Goal: Task Accomplishment & Management: Manage account settings

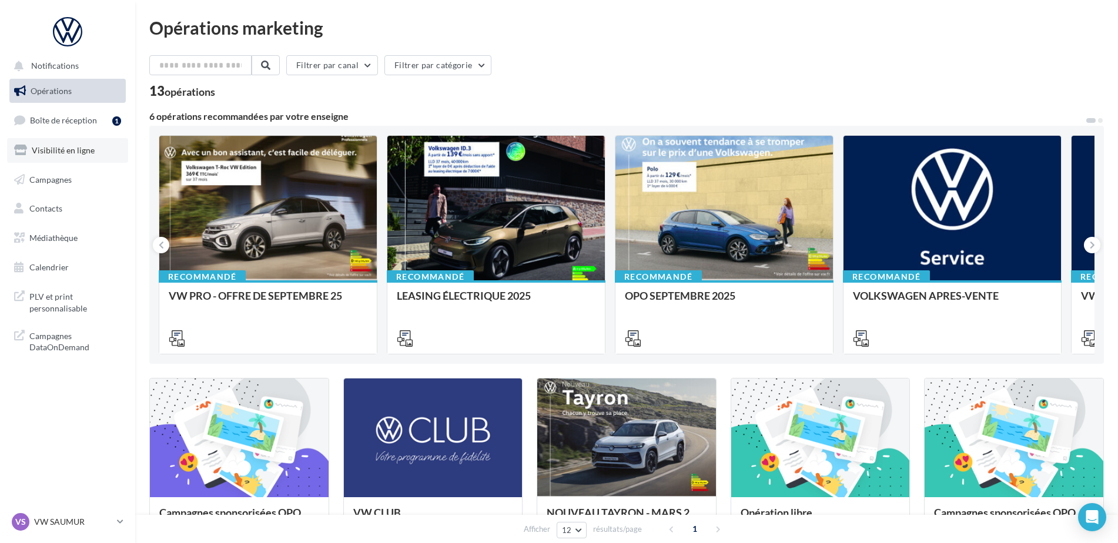
click at [88, 152] on span "Visibilité en ligne" at bounding box center [63, 150] width 63 height 10
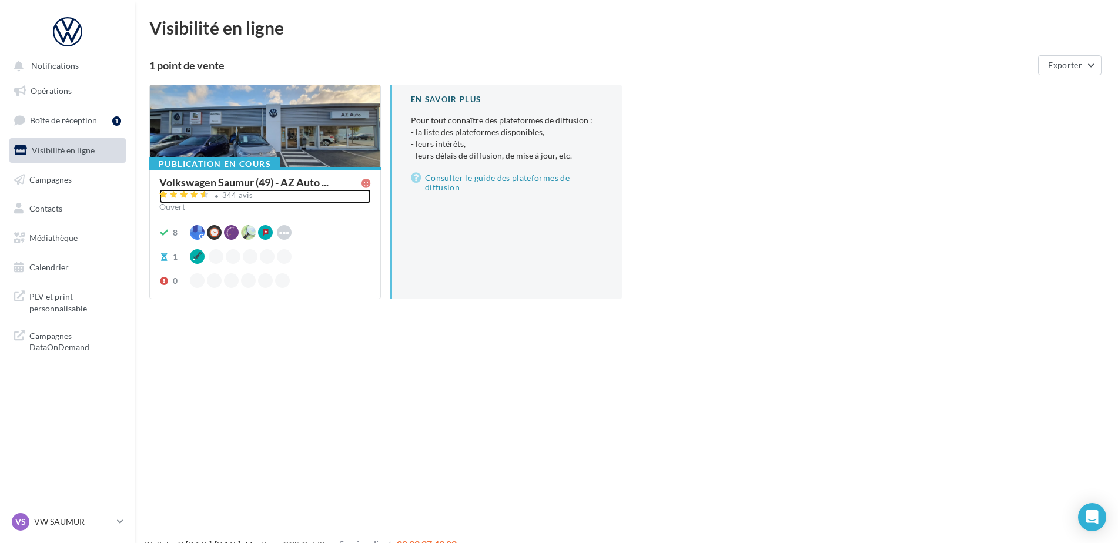
click at [246, 192] on div "344 avis" at bounding box center [237, 196] width 31 height 8
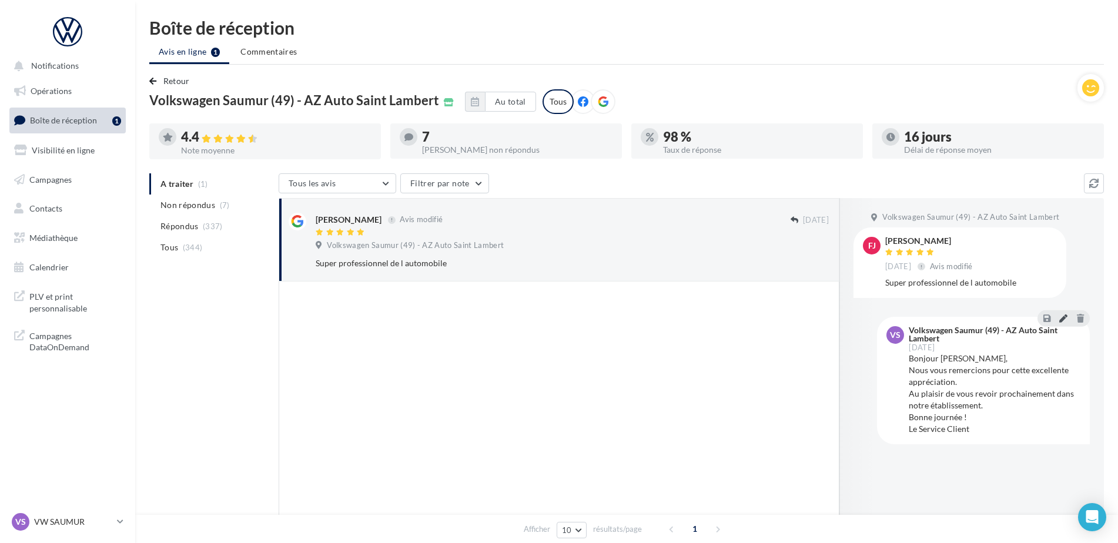
click at [1061, 321] on icon at bounding box center [1064, 318] width 8 height 8
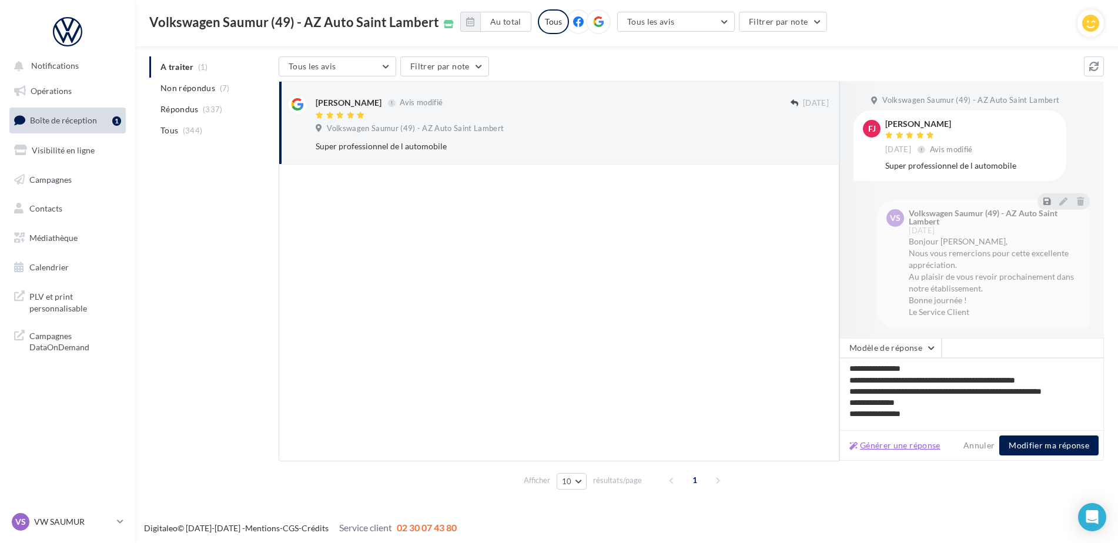
scroll to position [115, 0]
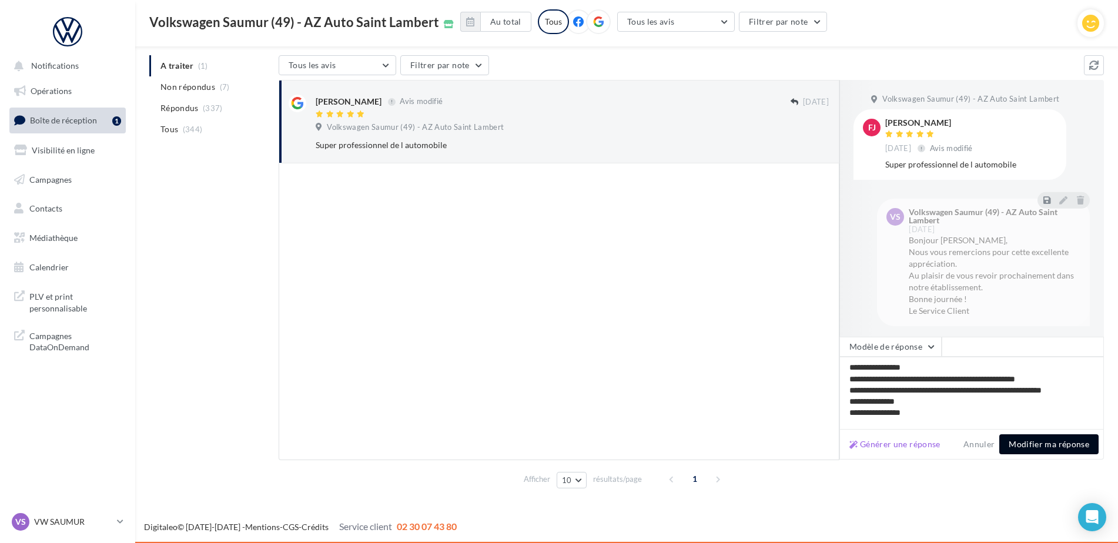
click at [1020, 438] on button "Modifier ma réponse" at bounding box center [1049, 445] width 99 height 20
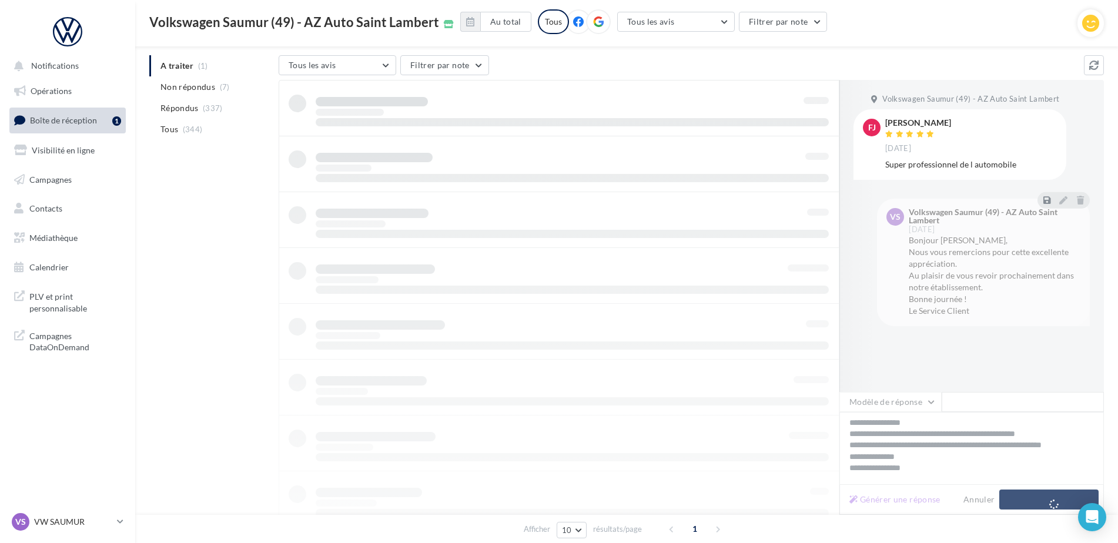
scroll to position [19, 0]
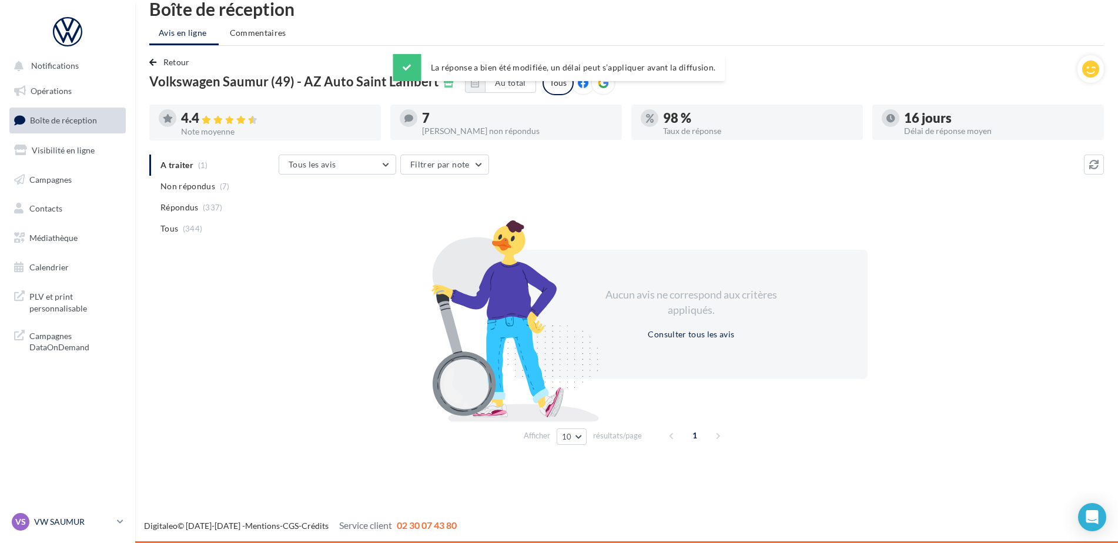
click at [62, 520] on p "VW SAUMUR" at bounding box center [73, 522] width 78 height 12
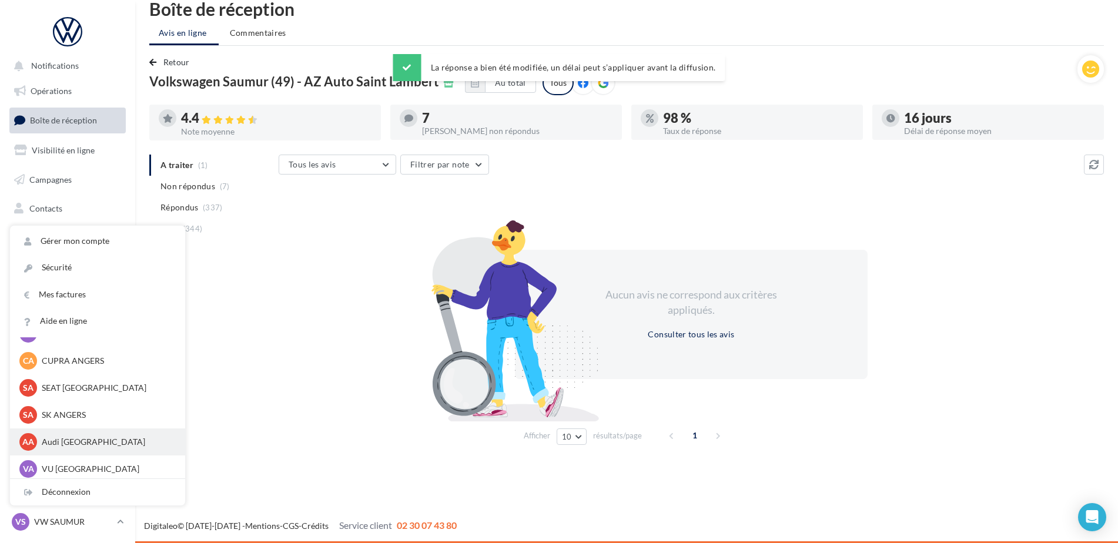
scroll to position [108, 0]
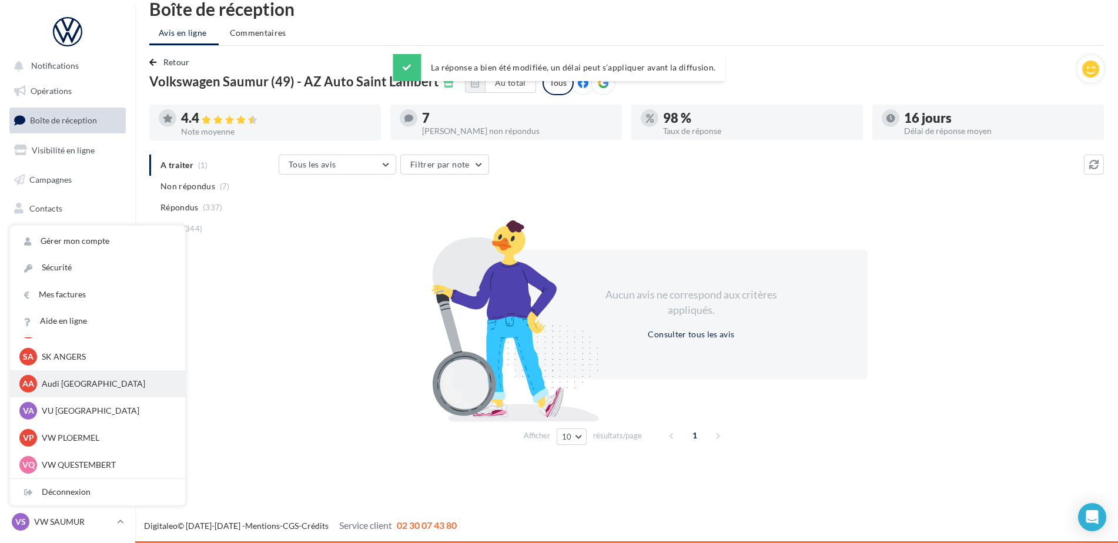
click at [78, 386] on p "Audi ANGERS" at bounding box center [106, 384] width 129 height 12
